Goal: Information Seeking & Learning: Stay updated

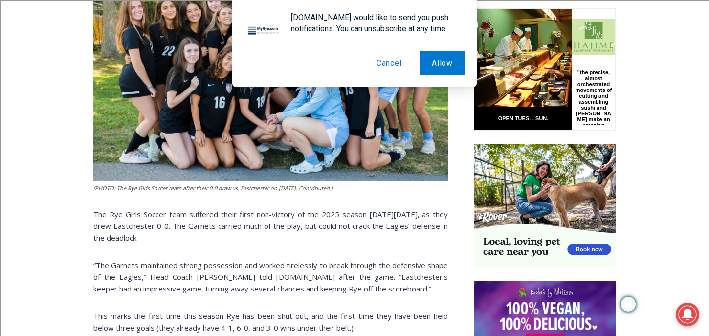
scroll to position [484, 0]
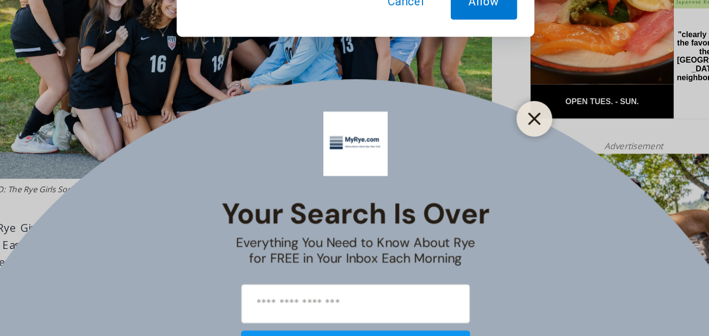
click at [476, 142] on line "Close" at bounding box center [476, 142] width 7 height 7
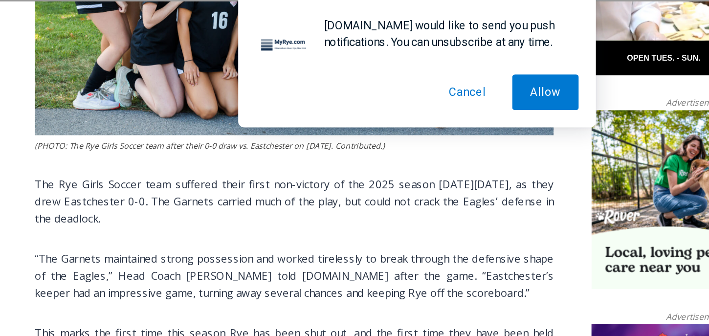
scroll to position [568, 0]
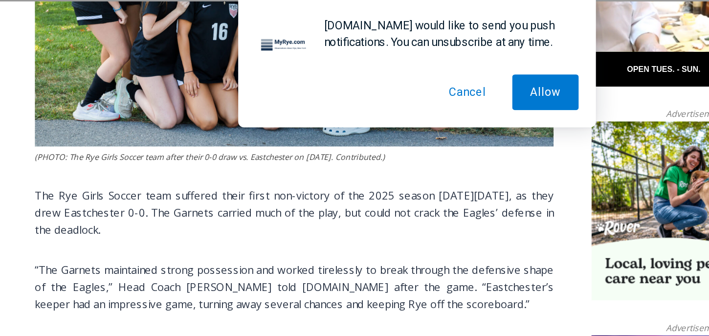
click at [393, 68] on button "Cancel" at bounding box center [389, 63] width 50 height 24
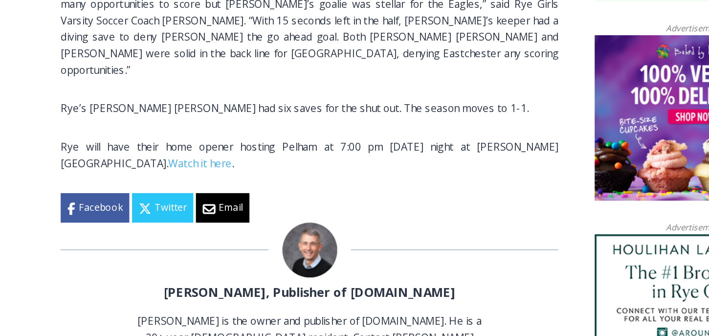
scroll to position [677, 0]
